Goal: Register for event/course

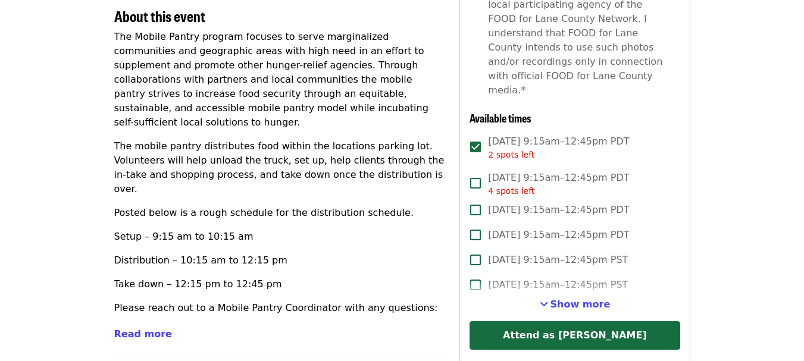
scroll to position [418, 0]
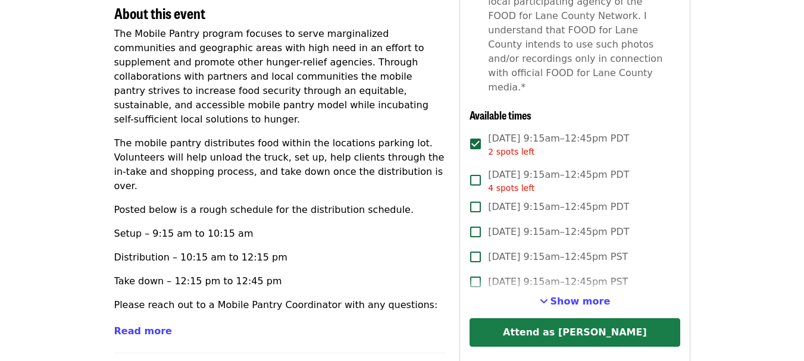
click at [581, 318] on button "Attend as [PERSON_NAME]" at bounding box center [574, 332] width 210 height 29
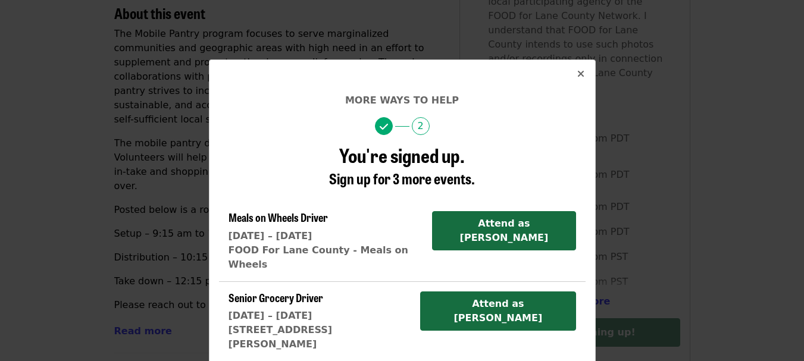
click at [578, 73] on icon "times icon" at bounding box center [580, 73] width 7 height 11
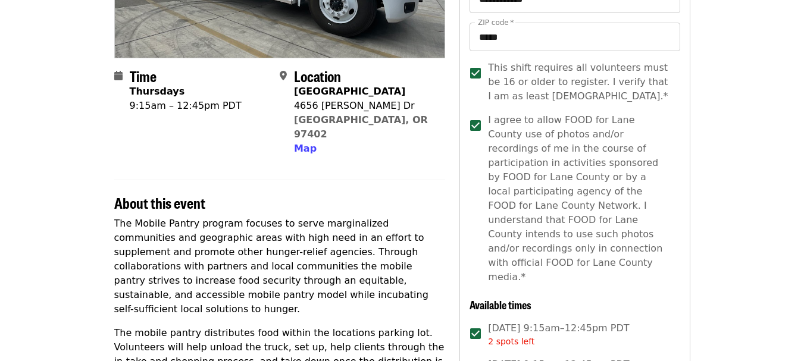
scroll to position [0, 0]
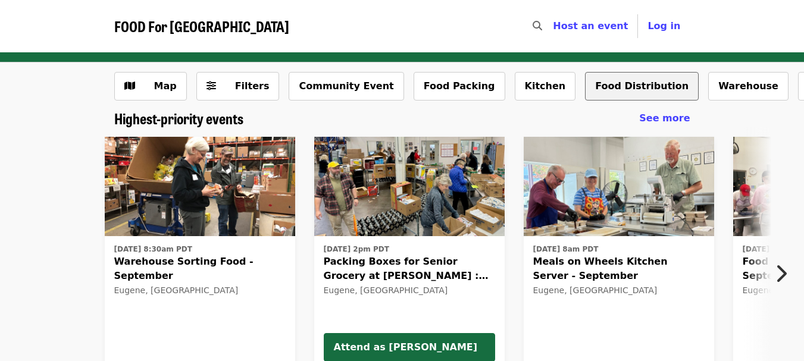
click at [585, 86] on button "Food Distribution" at bounding box center [642, 86] width 114 height 29
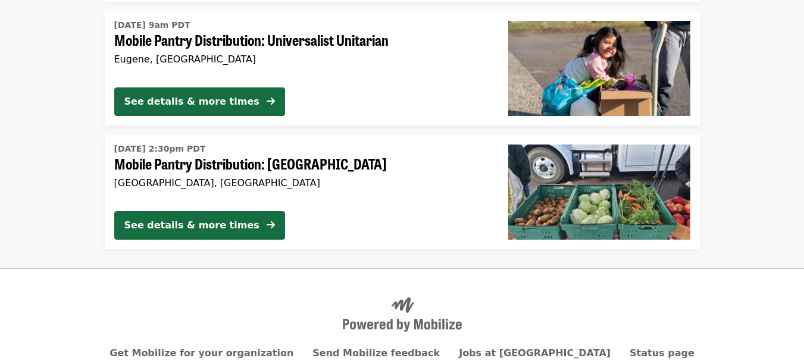
scroll to position [448, 0]
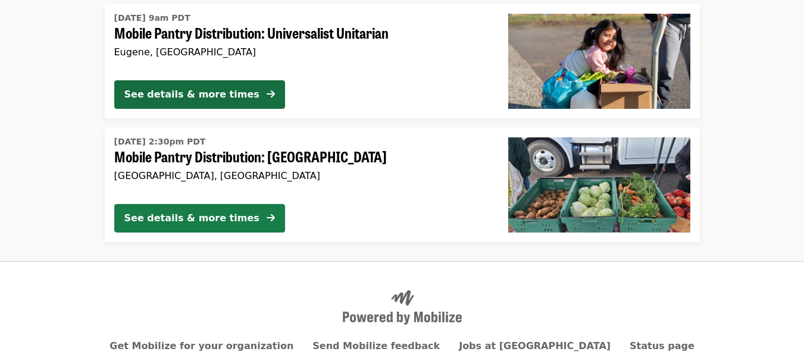
click at [228, 218] on div "See details & more times" at bounding box center [191, 218] width 135 height 14
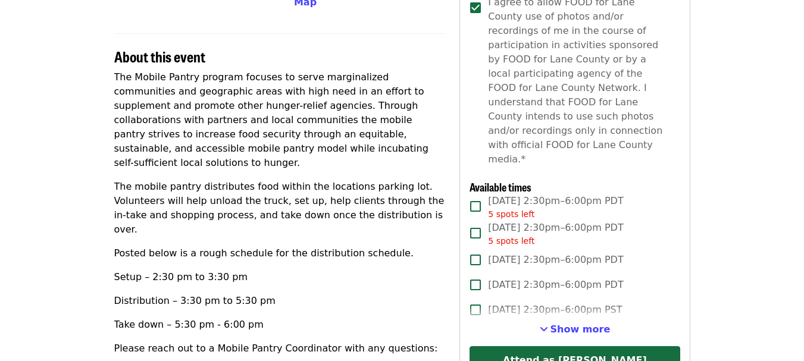
scroll to position [362, 0]
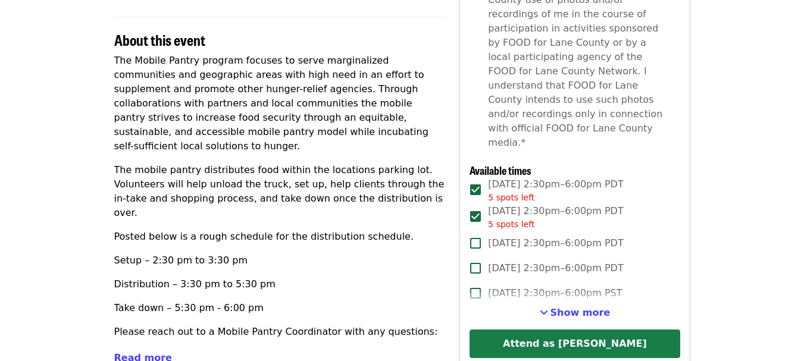
click at [574, 330] on button "Attend as [PERSON_NAME]" at bounding box center [574, 344] width 210 height 29
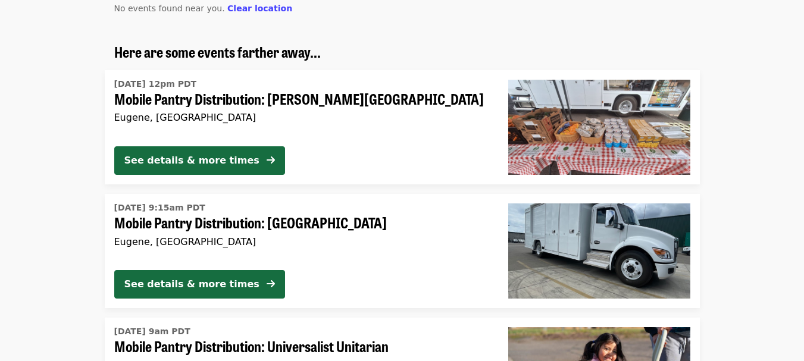
scroll to position [126, 0]
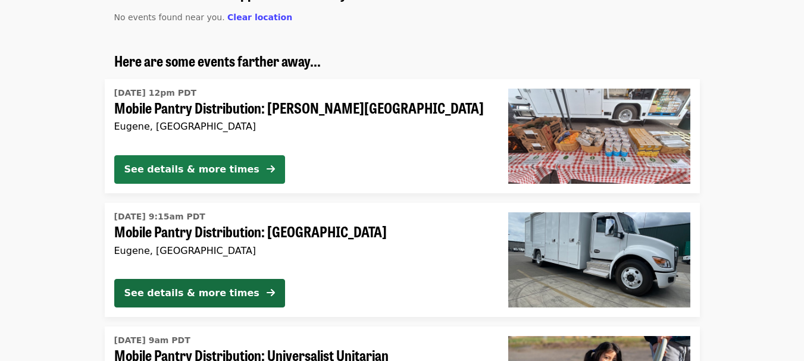
click at [196, 165] on div "See details & more times" at bounding box center [191, 169] width 135 height 14
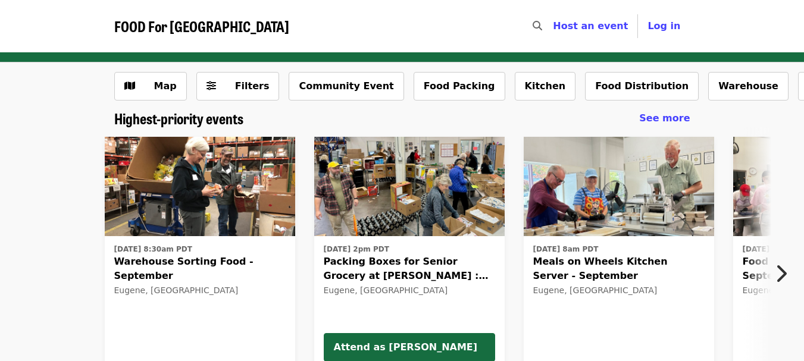
click at [783, 273] on icon "chevron-right icon" at bounding box center [781, 273] width 12 height 23
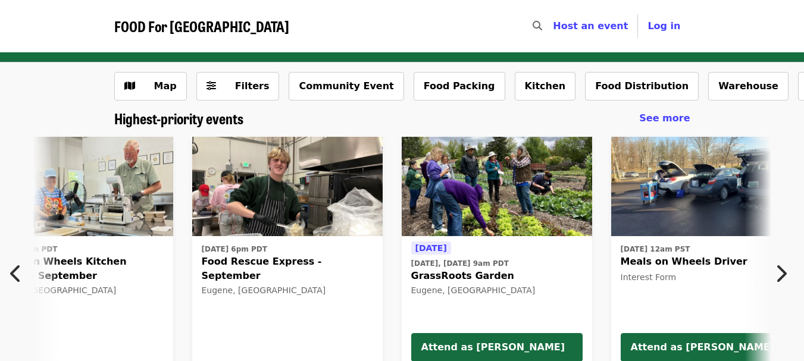
scroll to position [0, 640]
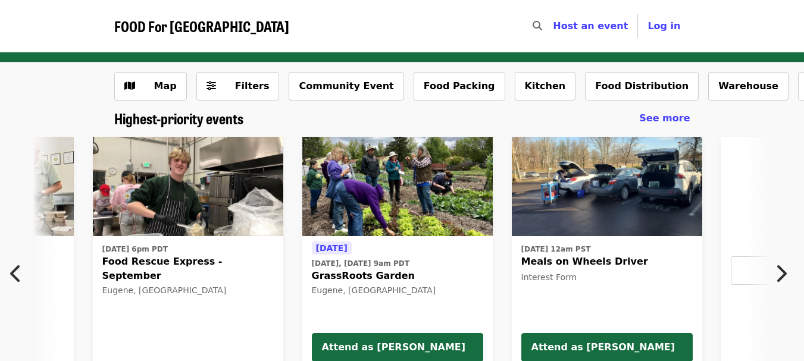
click at [783, 273] on icon "chevron-right icon" at bounding box center [781, 273] width 12 height 23
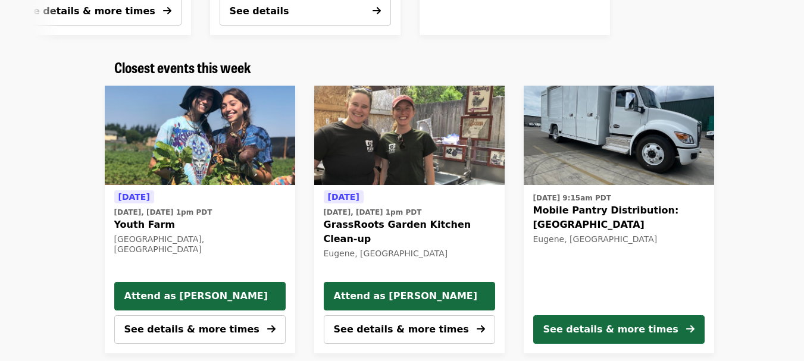
scroll to position [0, 0]
